Goal: Task Accomplishment & Management: Manage account settings

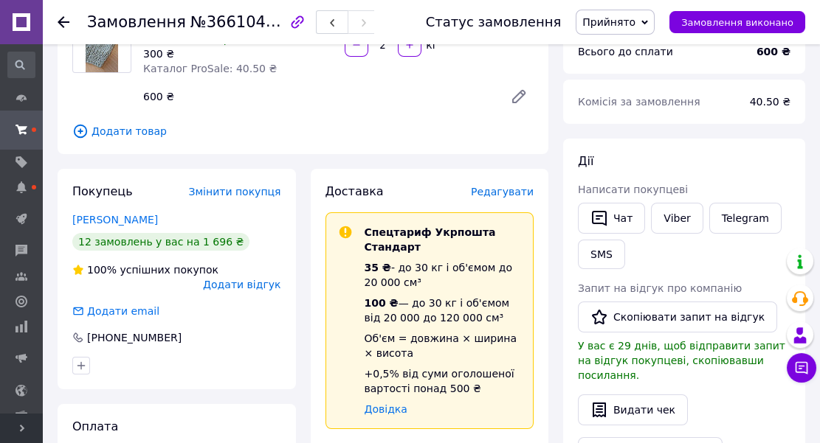
scroll to position [147, 0]
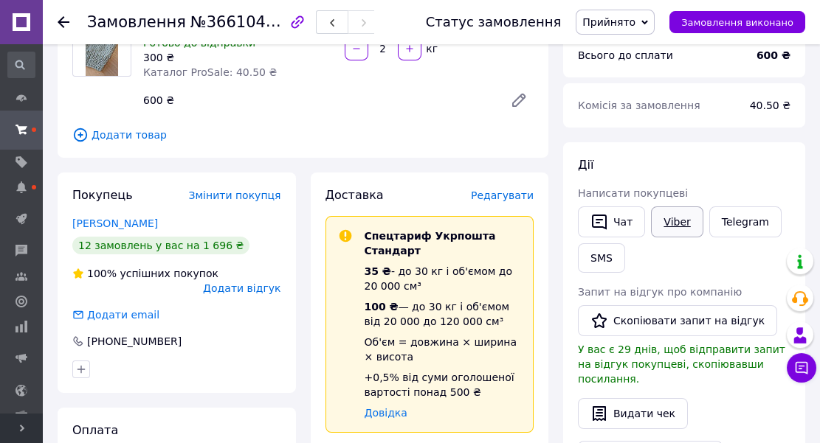
click at [673, 220] on link "Viber" at bounding box center [677, 222] width 52 height 31
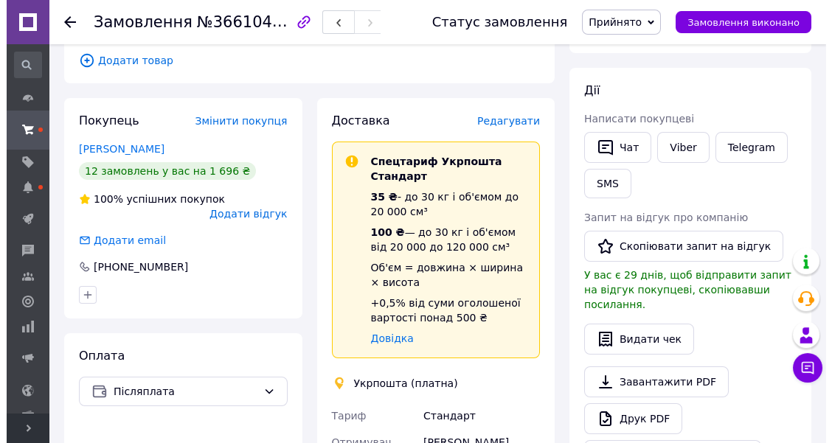
scroll to position [74, 0]
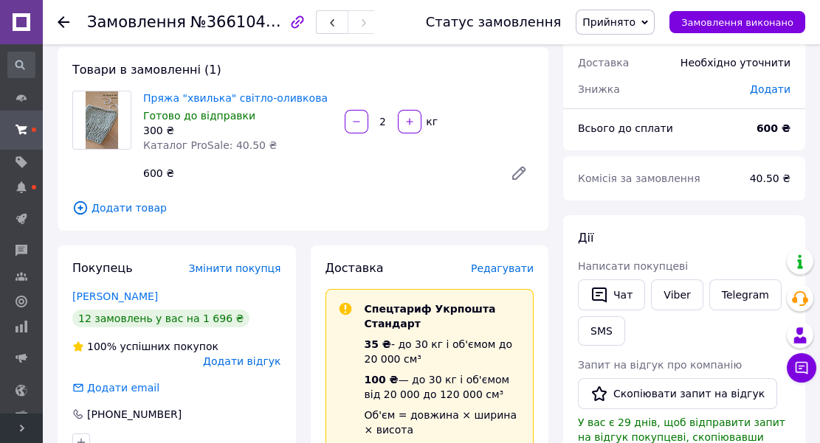
click at [505, 267] on span "Редагувати" at bounding box center [502, 269] width 63 height 12
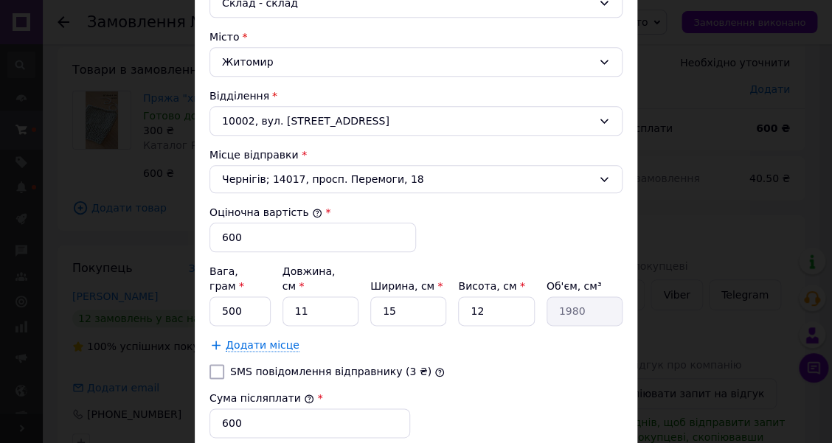
scroll to position [443, 0]
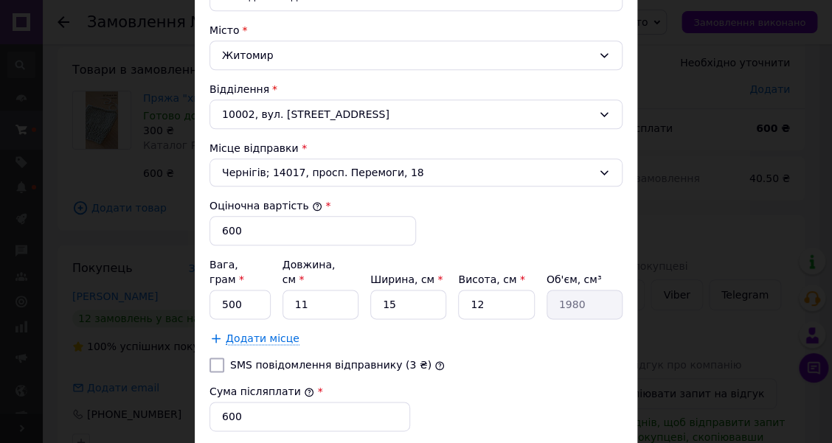
click at [277, 57] on div "Житомир" at bounding box center [416, 56] width 413 height 30
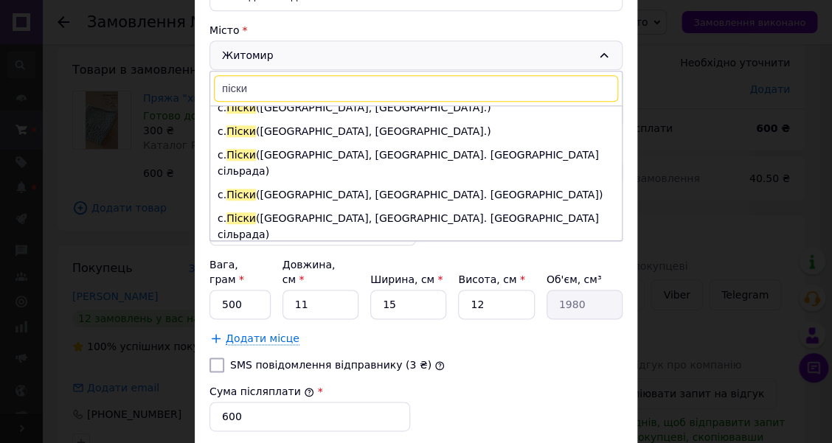
scroll to position [147, 0]
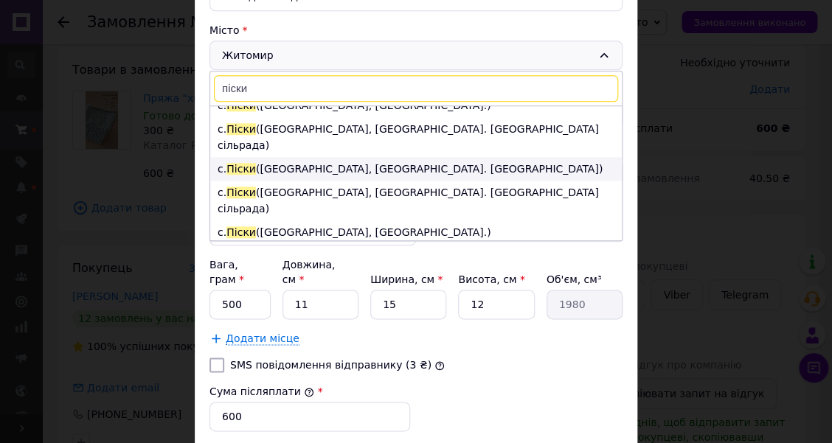
type input "піски"
click at [291, 157] on li "с. Піски (Житомирська обл., Житомирський р-н. Станишівська сільрада)" at bounding box center [416, 169] width 412 height 24
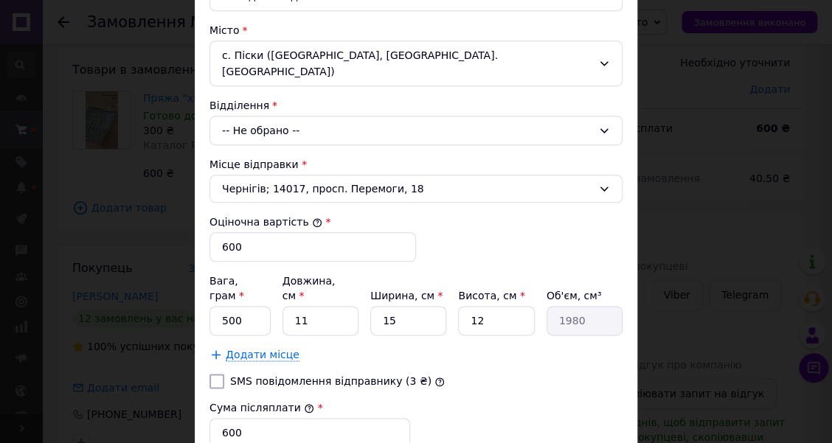
click at [269, 116] on div "-- Не обрано --" at bounding box center [416, 131] width 413 height 30
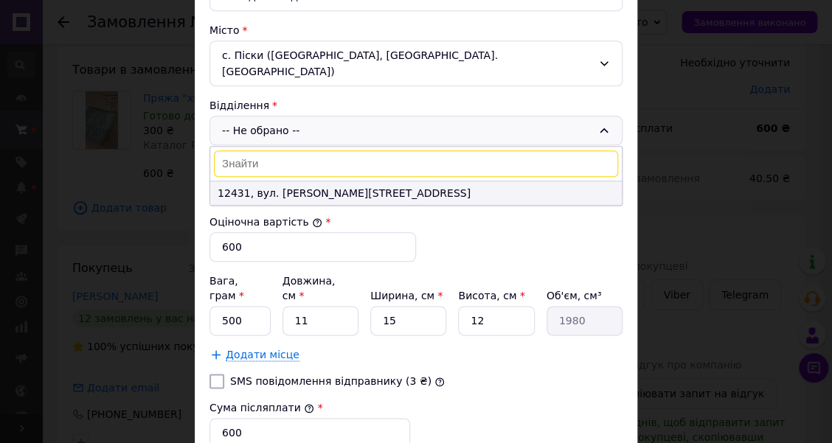
click at [259, 181] on li "12431, вул. Вишнева, 19" at bounding box center [416, 193] width 412 height 24
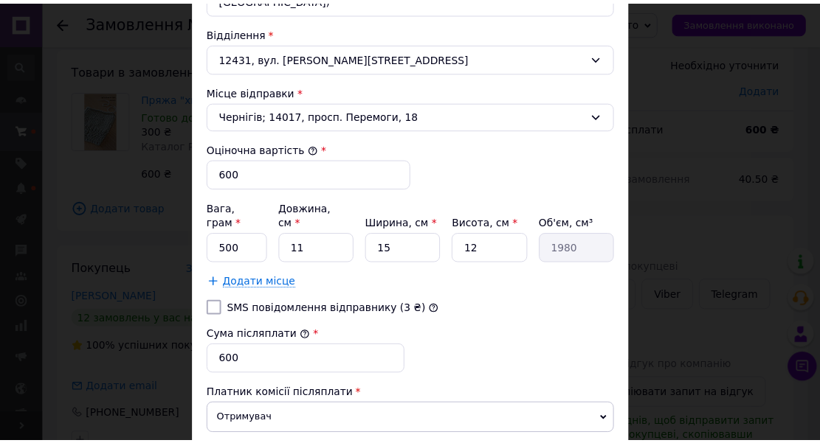
scroll to position [590, 0]
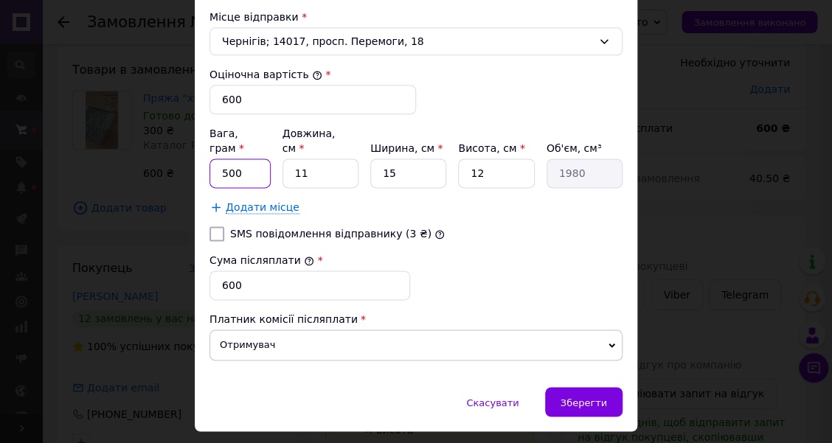
click at [220, 159] on input "500" at bounding box center [240, 174] width 61 height 30
type input "2000"
type input "4"
type input "720"
type input "40"
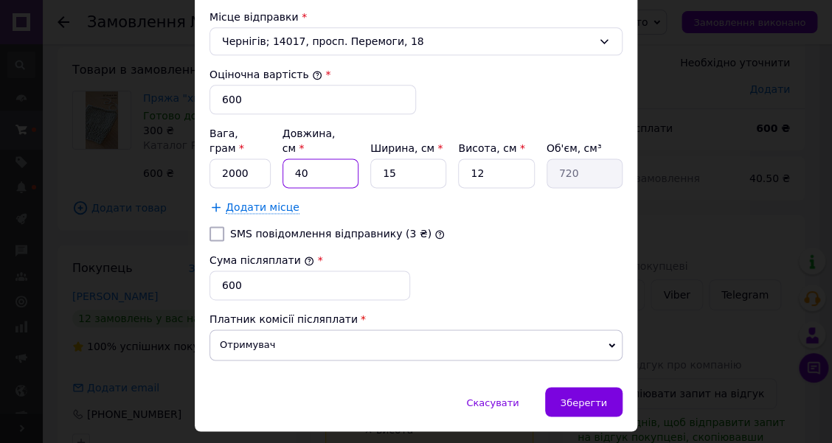
type input "7200"
type input "40"
type input "2"
type input "960"
type input "25"
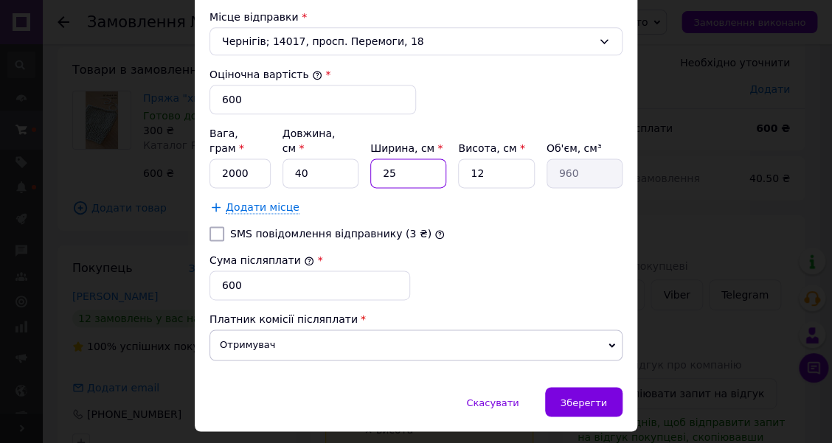
type input "12000"
type input "25"
type input "20"
type input "20000"
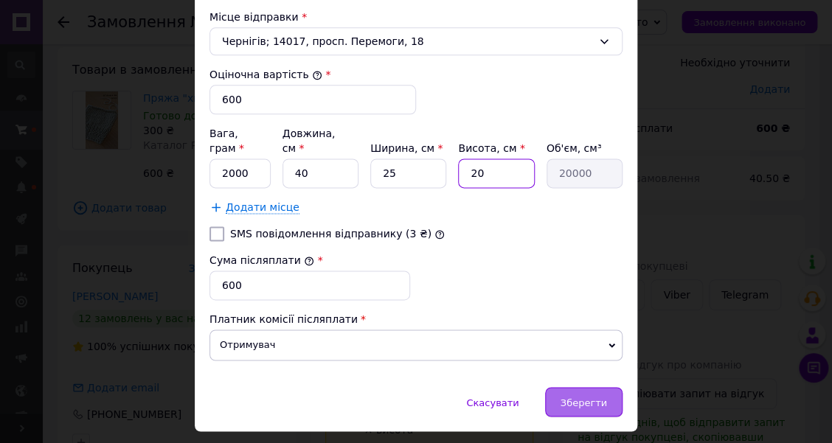
type input "20"
click at [583, 397] on span "Зберегти" at bounding box center [584, 402] width 46 height 11
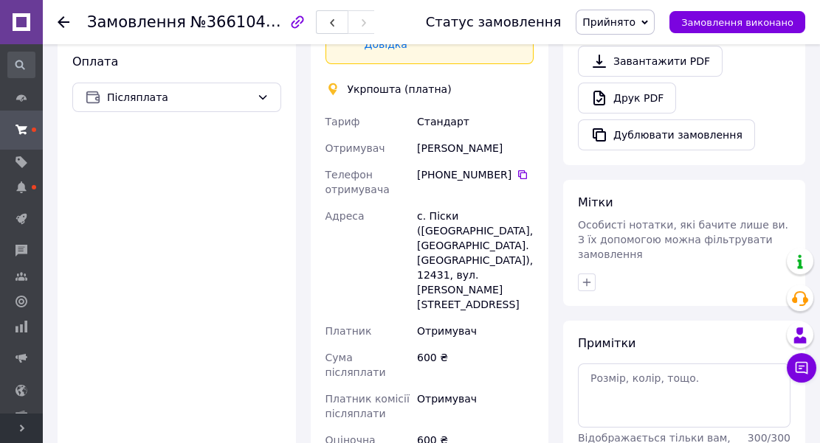
scroll to position [663, 0]
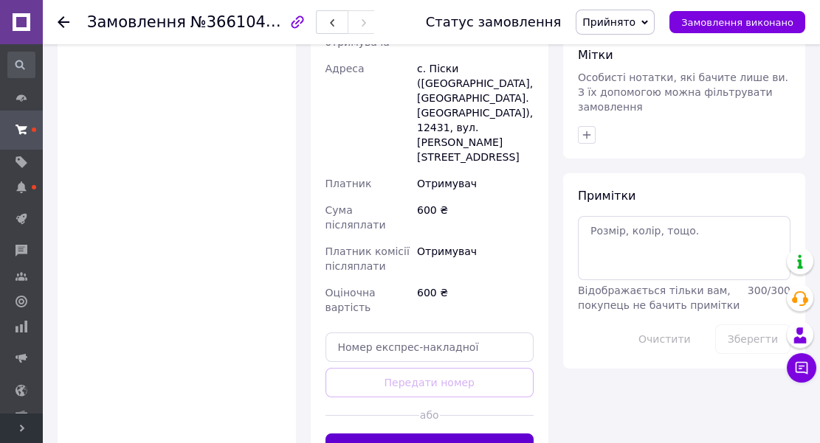
click at [433, 434] on button "Створити ярлик" at bounding box center [429, 449] width 209 height 30
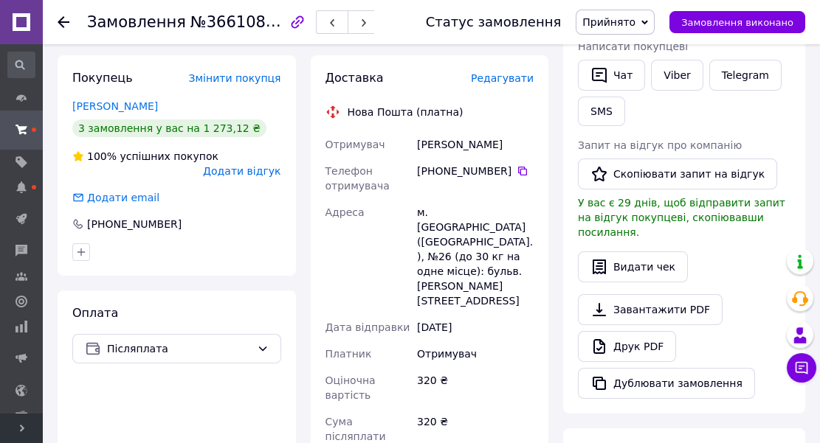
scroll to position [294, 0]
click at [670, 77] on link "Viber" at bounding box center [677, 74] width 52 height 31
